Goal: Information Seeking & Learning: Learn about a topic

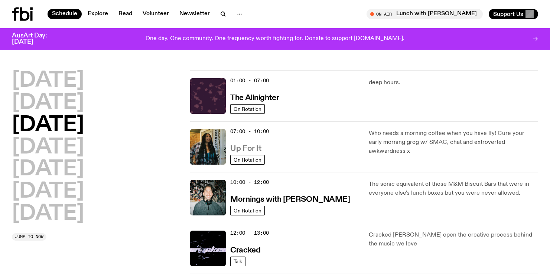
click at [250, 150] on h3 "Up For It" at bounding box center [245, 149] width 31 height 8
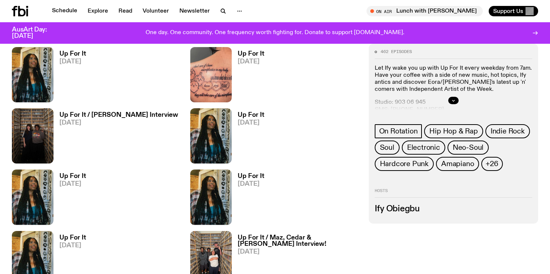
scroll to position [293, 0]
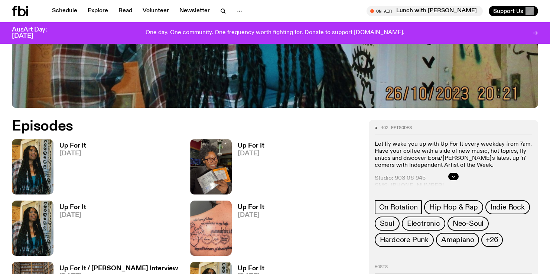
click at [74, 154] on span "[DATE]" at bounding box center [72, 154] width 27 height 6
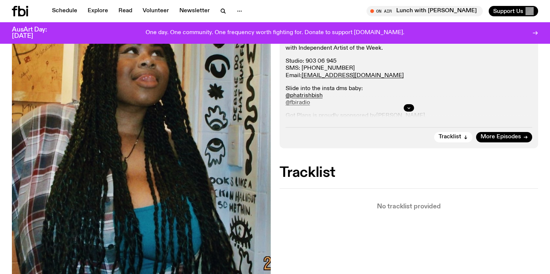
scroll to position [204, 0]
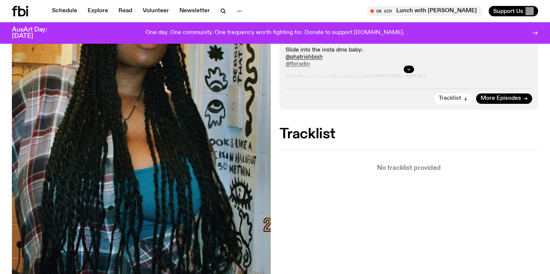
click at [456, 98] on span "Tracklist" at bounding box center [449, 99] width 23 height 6
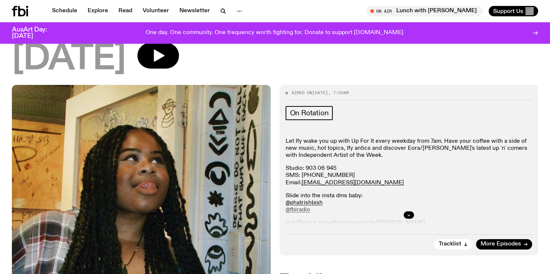
scroll to position [0, 0]
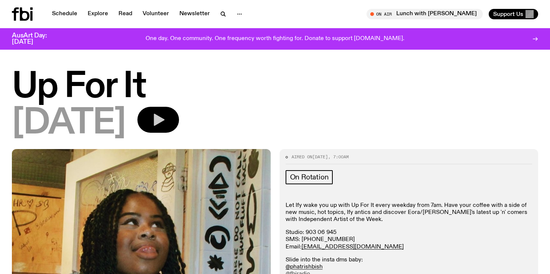
click at [172, 121] on button "button" at bounding box center [158, 120] width 42 height 26
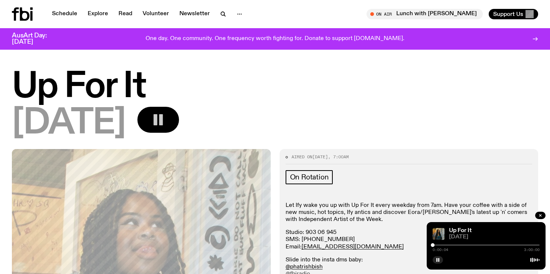
click at [448, 246] on div at bounding box center [485, 245] width 107 height 1
drag, startPoint x: 450, startPoint y: 246, endPoint x: 454, endPoint y: 245, distance: 4.1
click at [454, 245] on div at bounding box center [485, 245] width 107 height 1
click at [458, 245] on div at bounding box center [458, 245] width 4 height 4
click at [541, 215] on icon "button" at bounding box center [540, 215] width 4 height 4
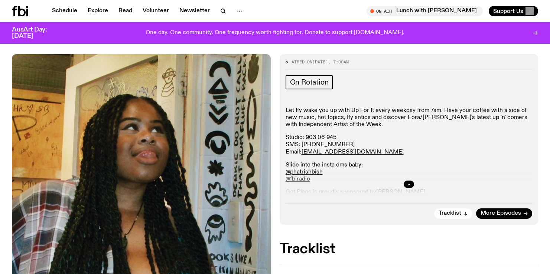
scroll to position [90, 0]
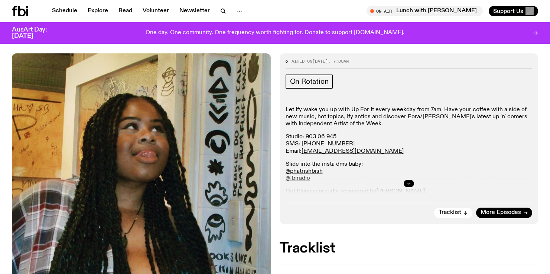
click at [407, 185] on icon "button" at bounding box center [408, 183] width 4 height 4
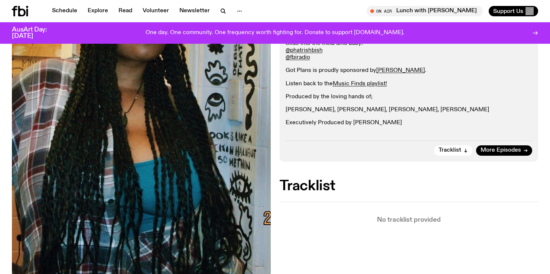
scroll to position [214, 0]
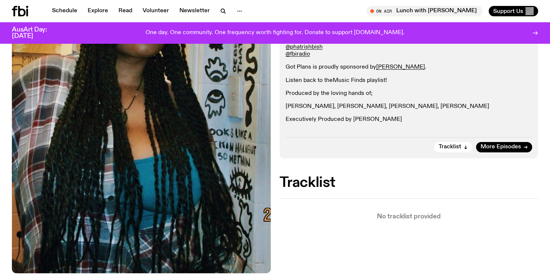
click at [357, 80] on link "Music Finds playlist!" at bounding box center [360, 81] width 54 height 6
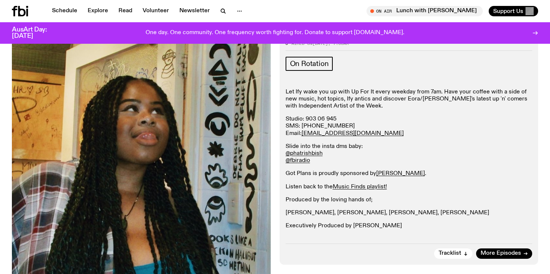
scroll to position [95, 0]
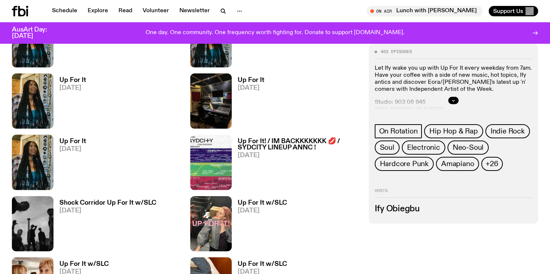
scroll to position [778, 0]
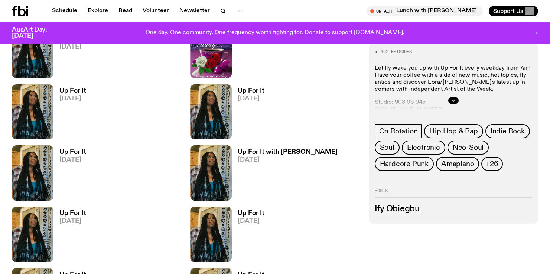
click at [23, 9] on icon at bounding box center [21, 11] width 7 height 10
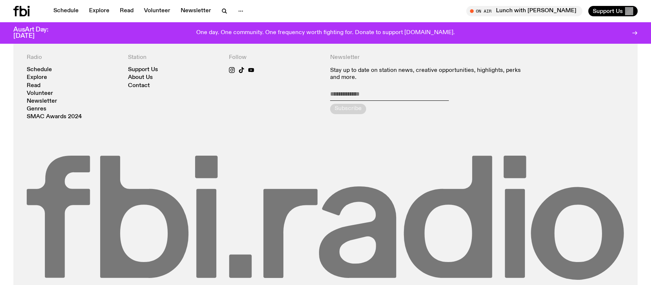
scroll to position [1782, 0]
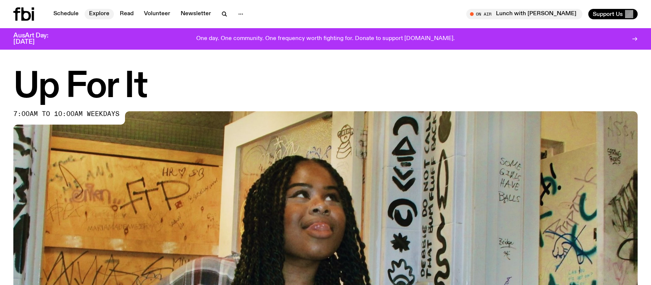
click at [99, 13] on link "Explore" at bounding box center [99, 14] width 29 height 10
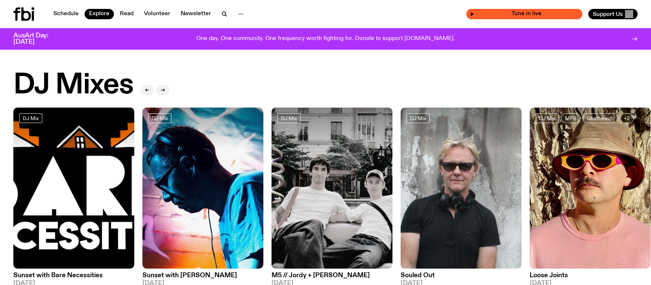
click at [549, 16] on span "Tune in live" at bounding box center [527, 14] width 104 height 6
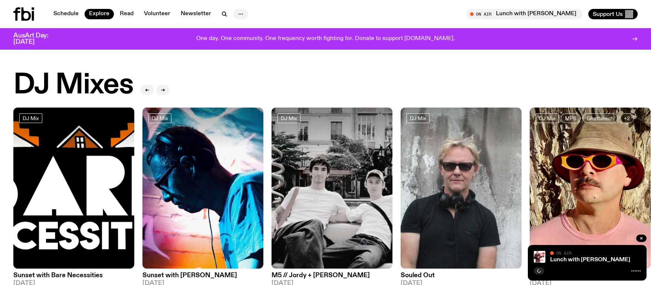
click at [236, 14] on icon "button" at bounding box center [240, 14] width 9 height 9
click at [265, 12] on div "Schedule Explore Read Volunteer Newsletter About Us Contact" at bounding box center [167, 13] width 309 height 13
click at [63, 12] on link "Schedule" at bounding box center [66, 14] width 34 height 10
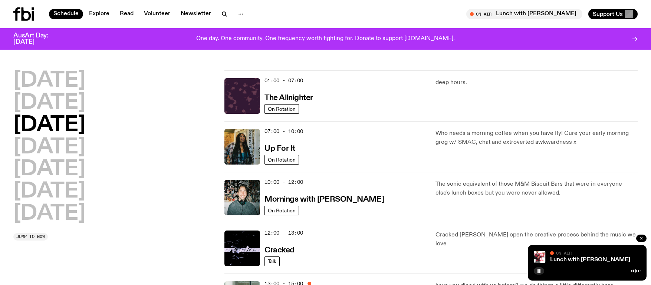
click at [549, 239] on icon "button" at bounding box center [641, 238] width 4 height 4
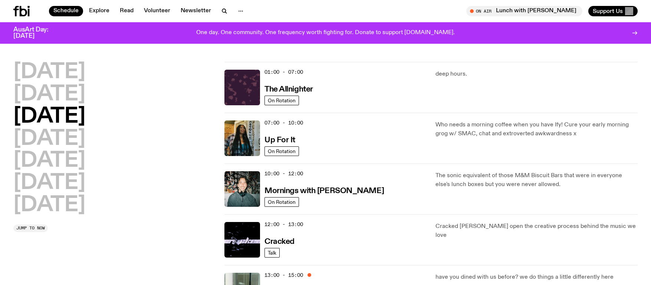
scroll to position [2, 0]
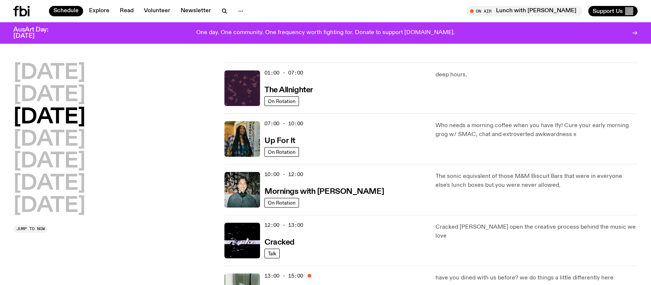
click at [482, 130] on p "Who needs a morning coffee when you have Ify! Cure your early morning grog w/ S…" at bounding box center [537, 130] width 202 height 18
click at [238, 132] on img at bounding box center [243, 139] width 36 height 36
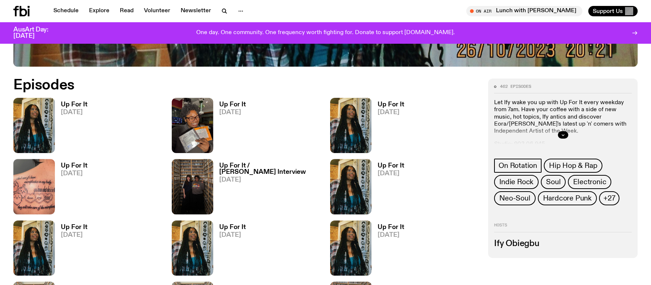
scroll to position [390, 0]
click at [69, 114] on span "[DATE]" at bounding box center [74, 113] width 27 height 6
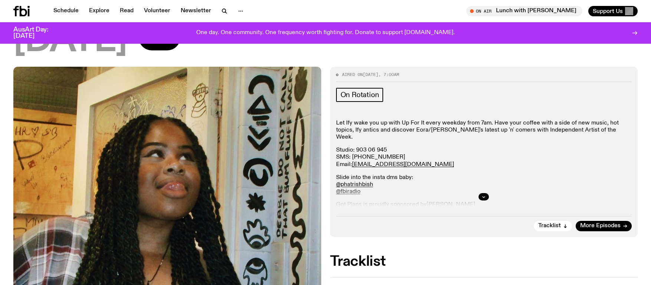
scroll to position [89, 0]
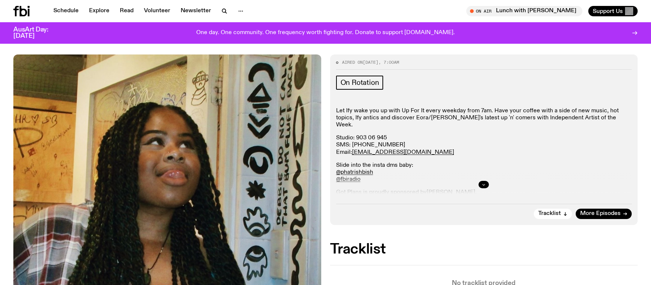
click at [485, 184] on icon "button" at bounding box center [484, 185] width 4 height 4
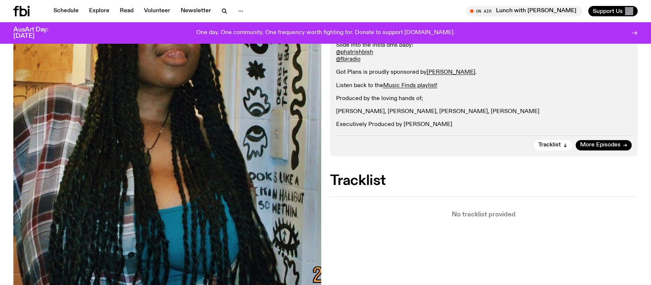
scroll to position [210, 0]
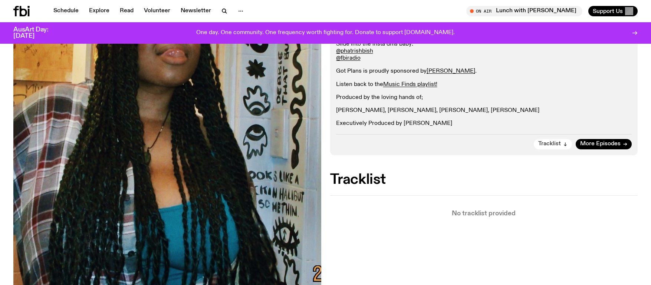
click at [549, 147] on span "Tracklist" at bounding box center [549, 144] width 23 height 6
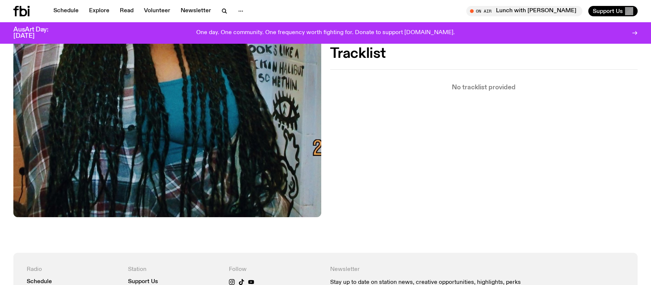
scroll to position [340, 0]
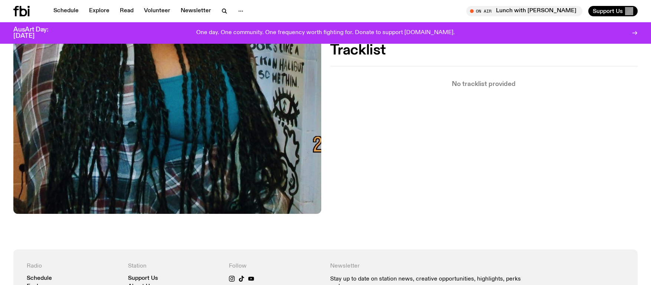
click at [469, 90] on div "Aired on 08.10.25 , 7:00am On Rotation Let Ify wake you up with Up For It every…" at bounding box center [325, 27] width 651 height 446
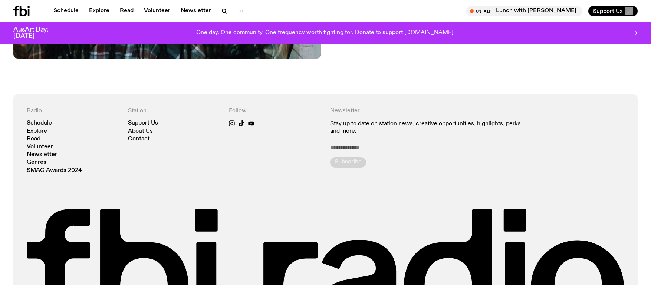
scroll to position [444, 0]
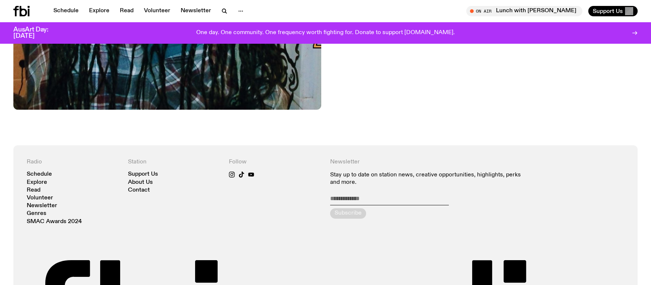
click at [20, 12] on icon at bounding box center [23, 11] width 7 height 10
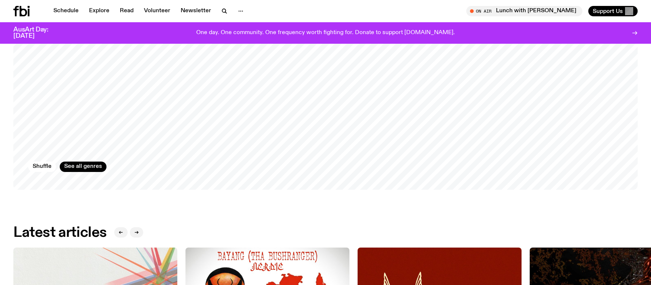
scroll to position [850, 0]
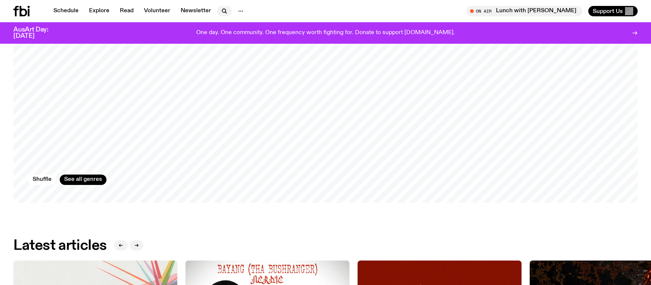
click at [223, 11] on icon "button" at bounding box center [224, 11] width 9 height 9
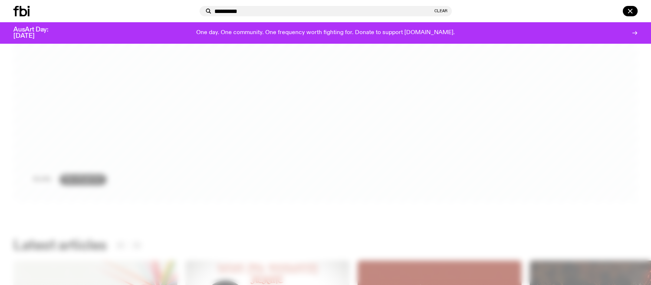
type input "**********"
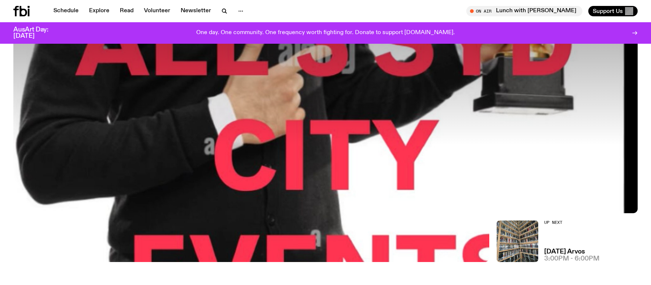
scroll to position [397, 0]
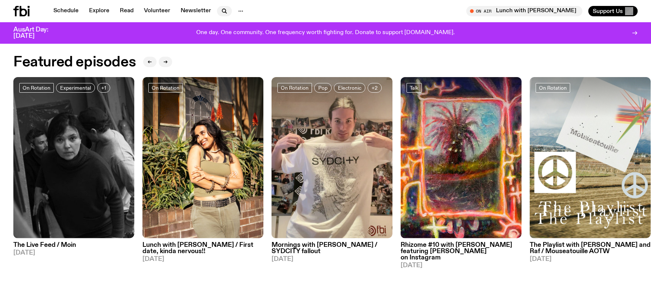
click at [222, 10] on icon "button" at bounding box center [224, 11] width 9 height 9
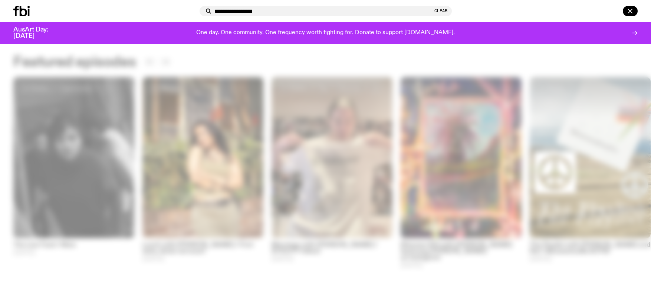
type input "**********"
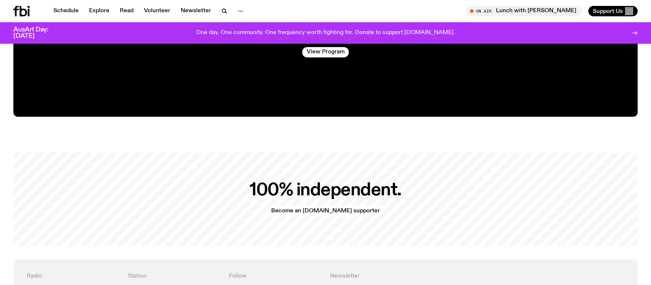
scroll to position [1760, 0]
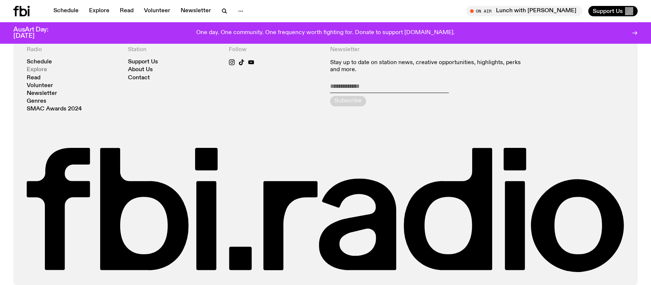
click at [38, 67] on link "Explore" at bounding box center [37, 70] width 20 height 6
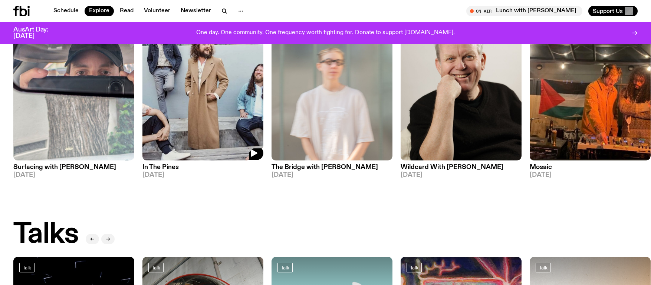
scroll to position [572, 0]
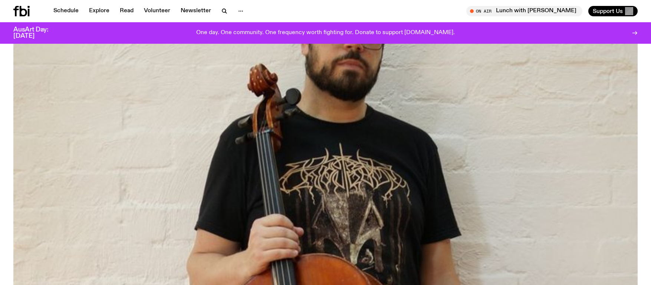
scroll to position [149, 0]
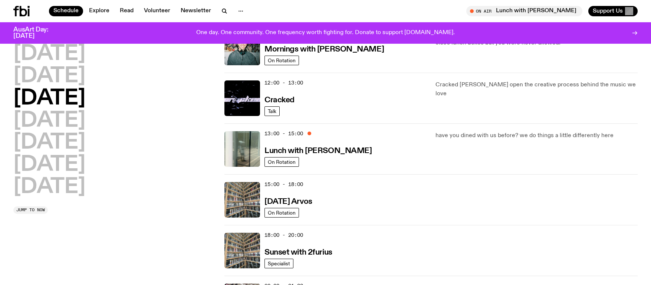
scroll to position [138, 0]
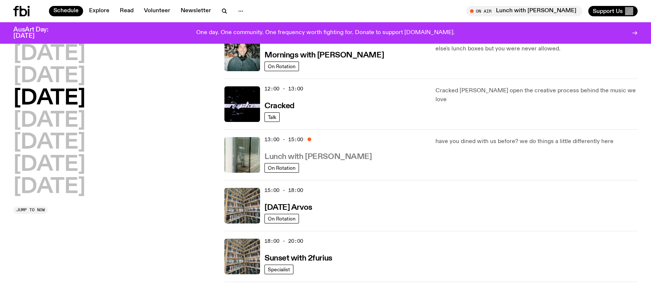
click at [288, 155] on h3 "Lunch with [PERSON_NAME]" at bounding box center [318, 157] width 107 height 8
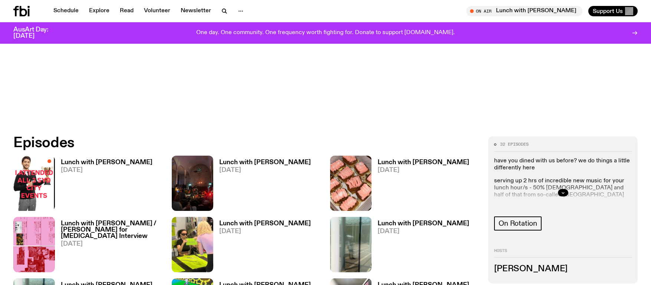
scroll to position [403, 0]
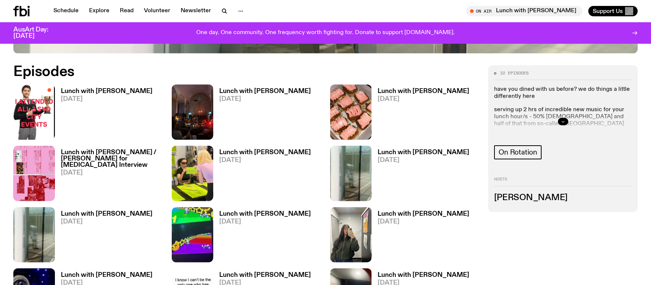
click at [562, 121] on icon "button" at bounding box center [563, 121] width 4 height 4
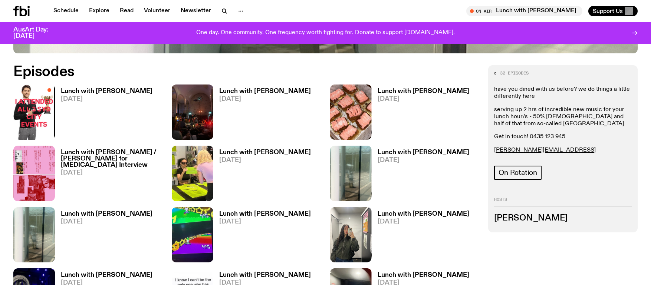
click at [98, 92] on h3 "Lunch with [PERSON_NAME]" at bounding box center [107, 91] width 92 height 6
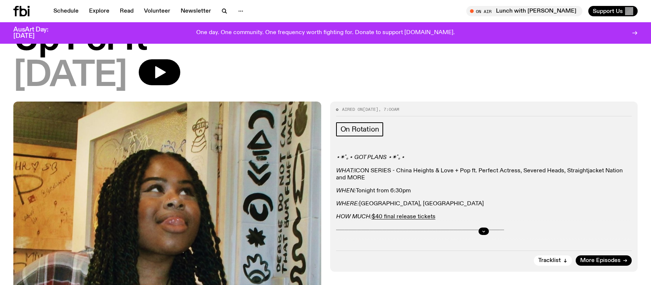
scroll to position [48, 0]
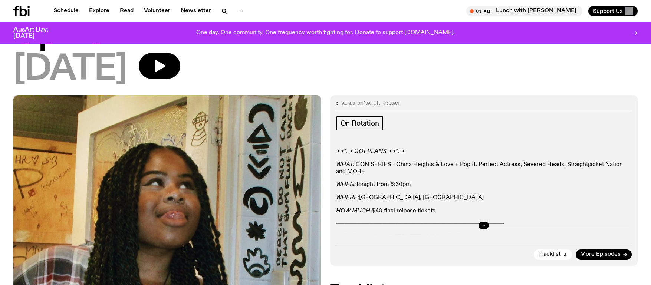
click at [486, 225] on icon "button" at bounding box center [484, 225] width 4 height 4
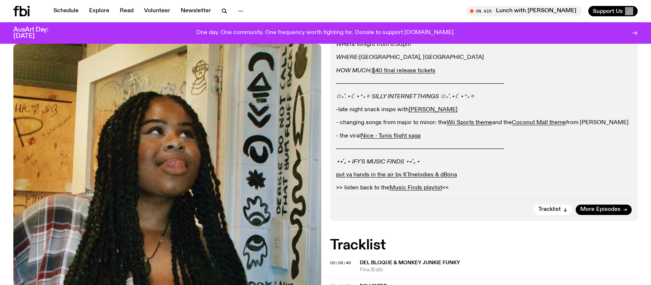
scroll to position [214, 0]
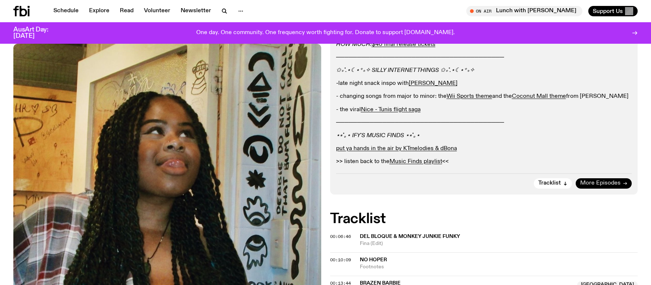
click at [618, 185] on span "More Episodes" at bounding box center [600, 184] width 40 height 6
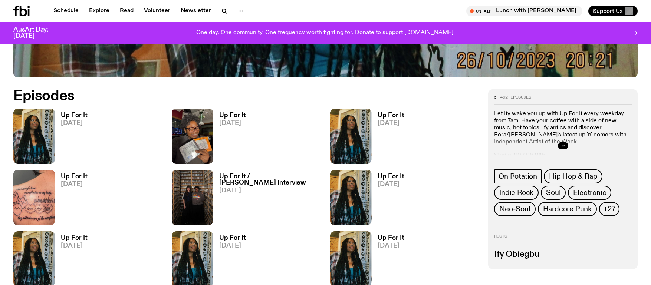
scroll to position [370, 0]
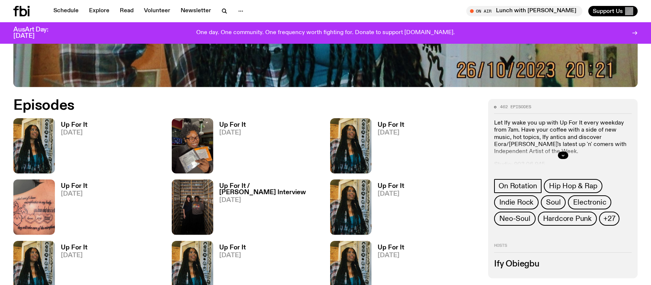
click at [69, 133] on span "[DATE]" at bounding box center [74, 133] width 27 height 6
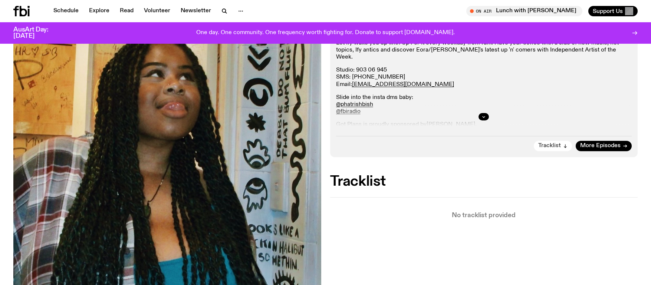
click at [556, 149] on span "Tracklist" at bounding box center [549, 146] width 23 height 6
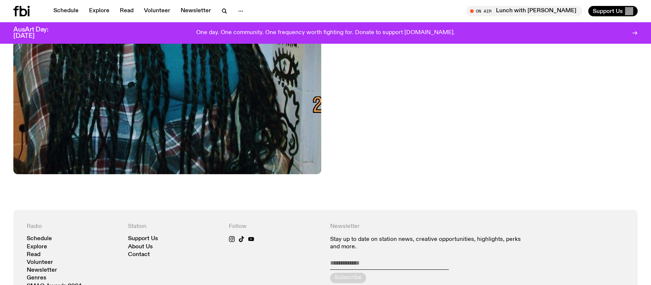
scroll to position [416, 0]
